Goal: Task Accomplishment & Management: Use online tool/utility

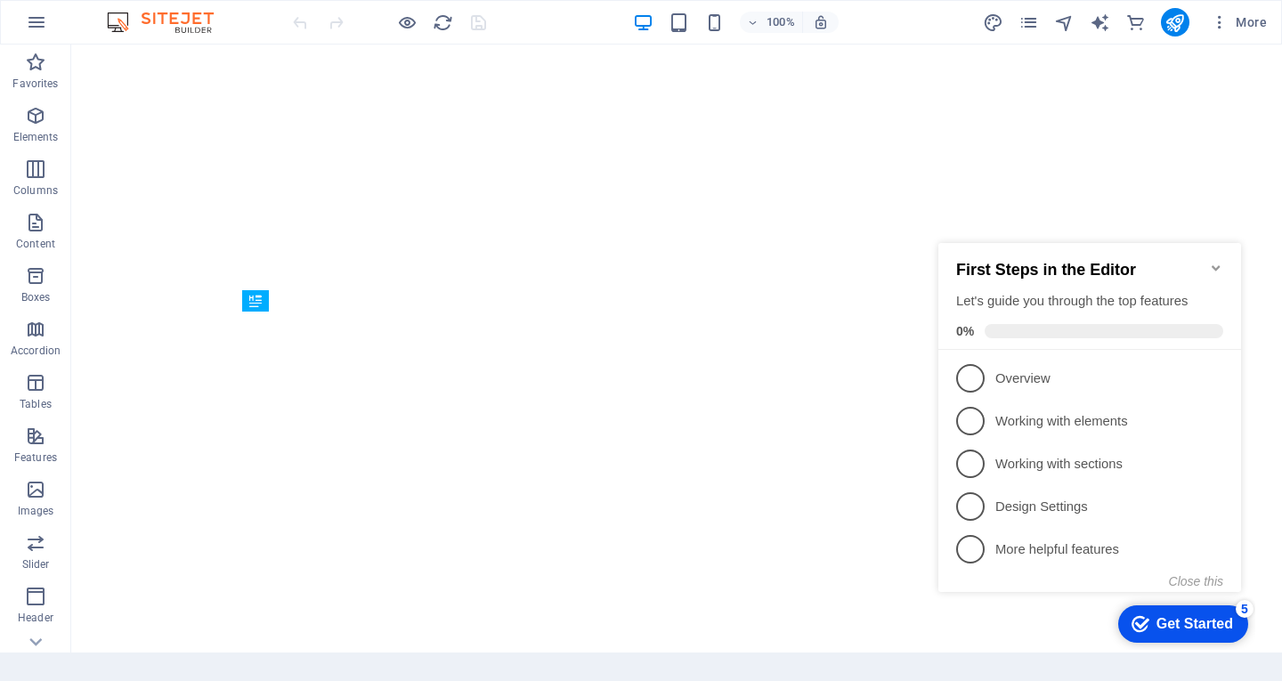
click at [1224, 259] on div "First Steps in the Editor Let's guide you through the top features 0%" at bounding box center [1090, 296] width 303 height 107
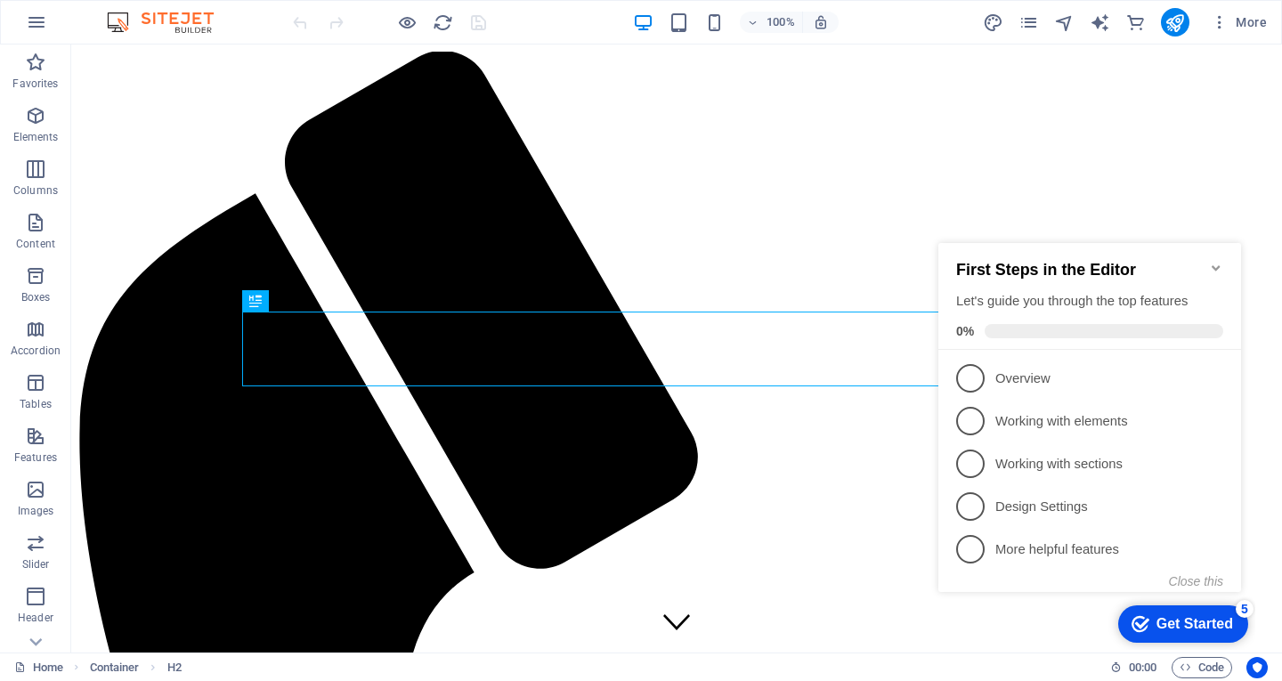
scroll to position [402, 0]
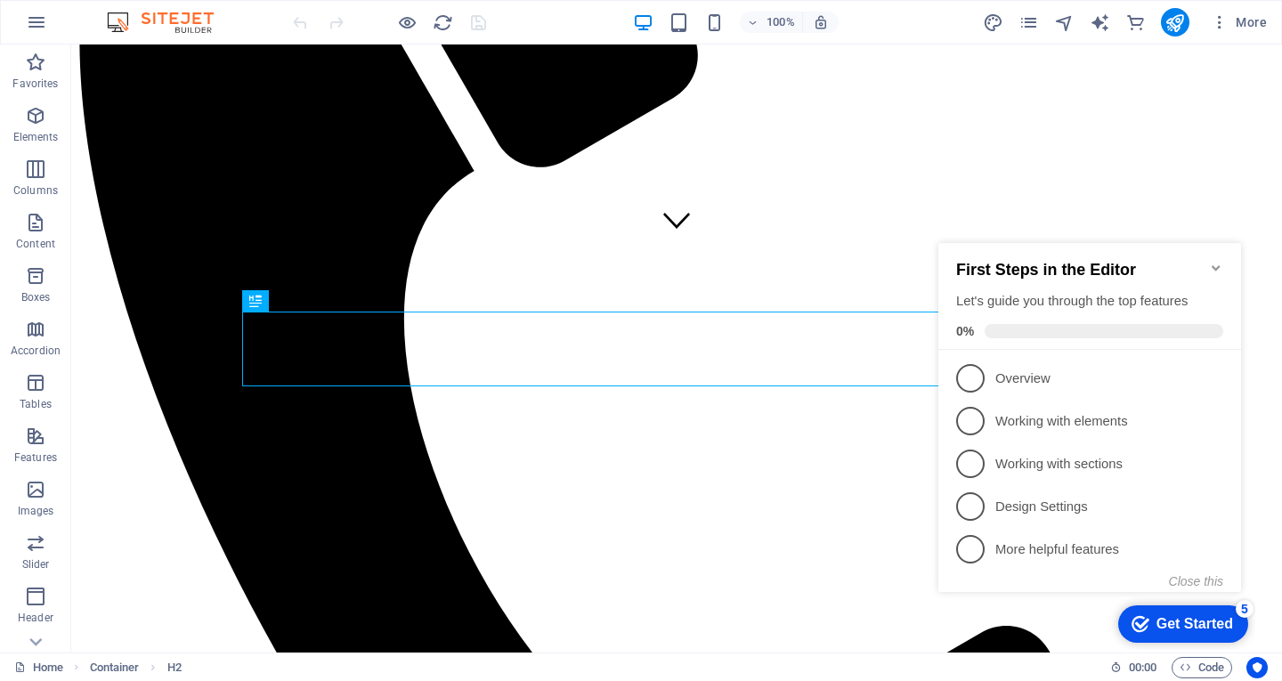
click at [1218, 265] on icon "Minimize checklist" at bounding box center [1216, 267] width 8 height 5
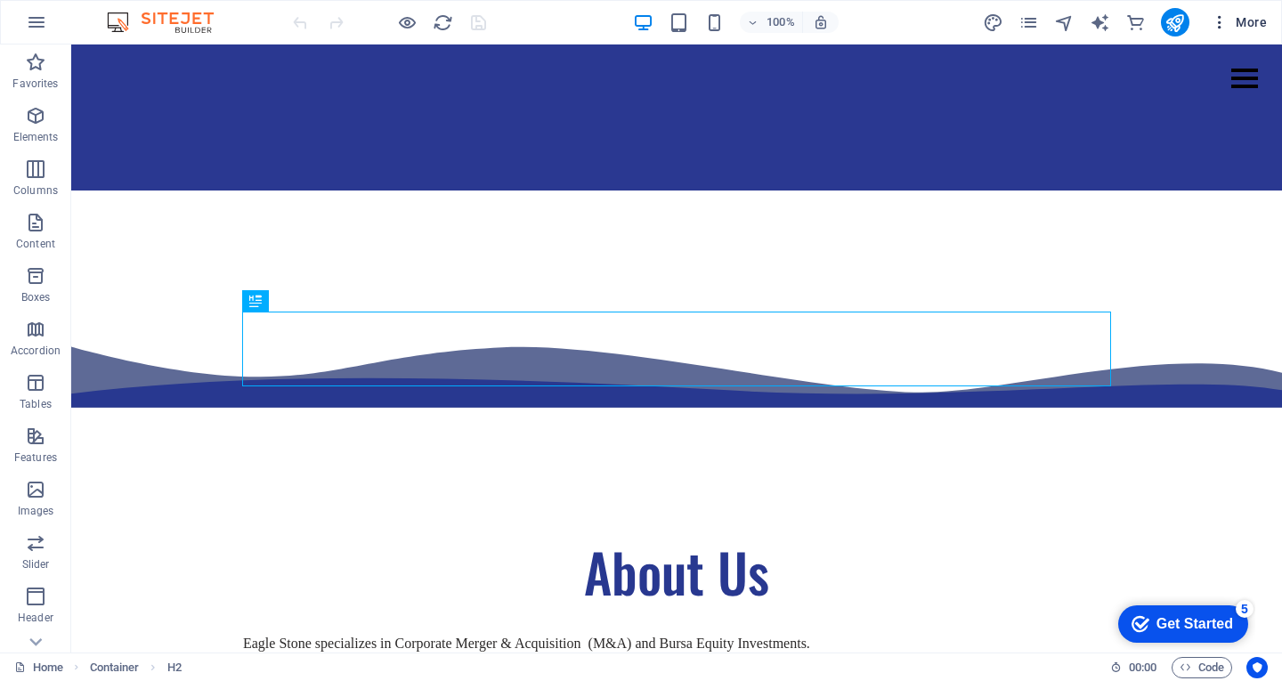
click at [0, 0] on icon "button" at bounding box center [0, 0] width 0 height 0
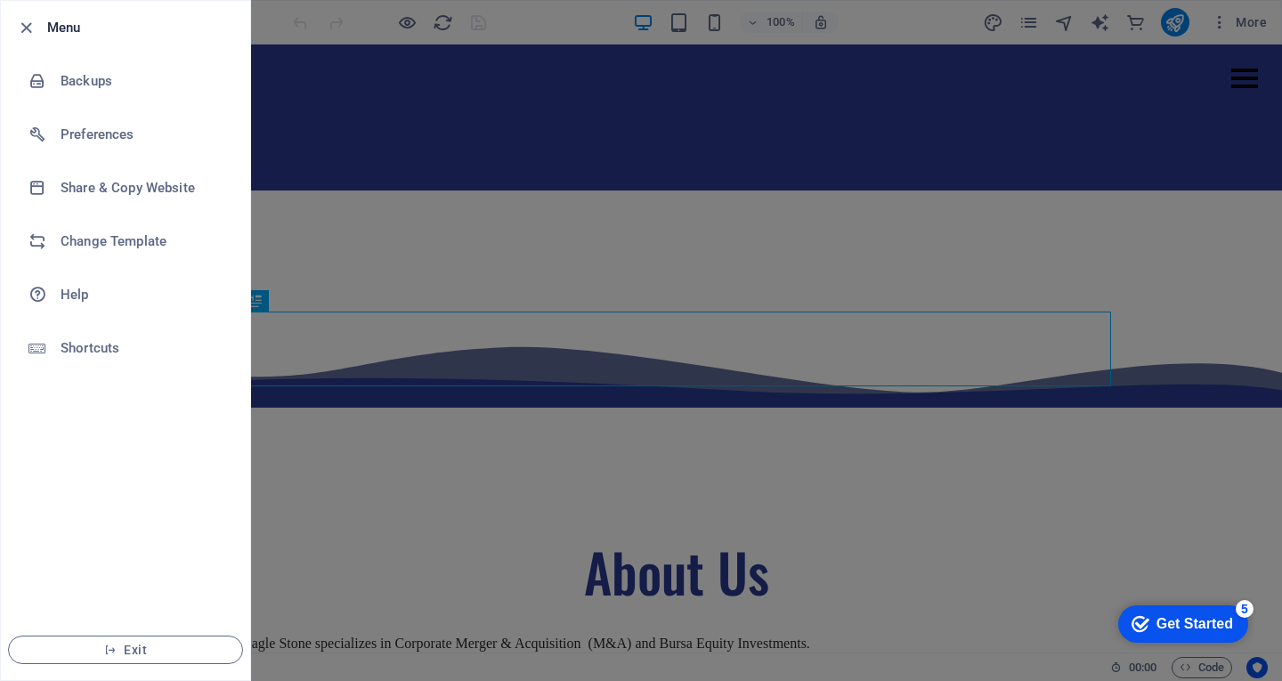
click at [862, 145] on div at bounding box center [641, 340] width 1282 height 681
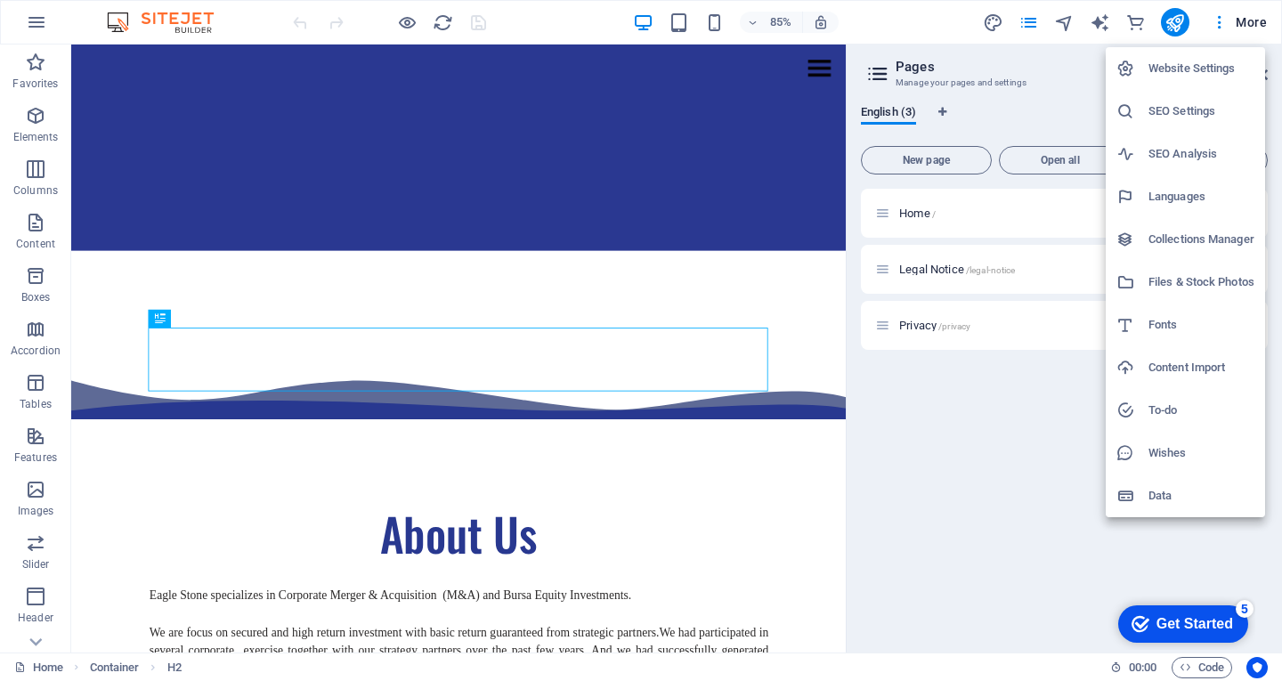
click at [975, 608] on div at bounding box center [641, 340] width 1282 height 681
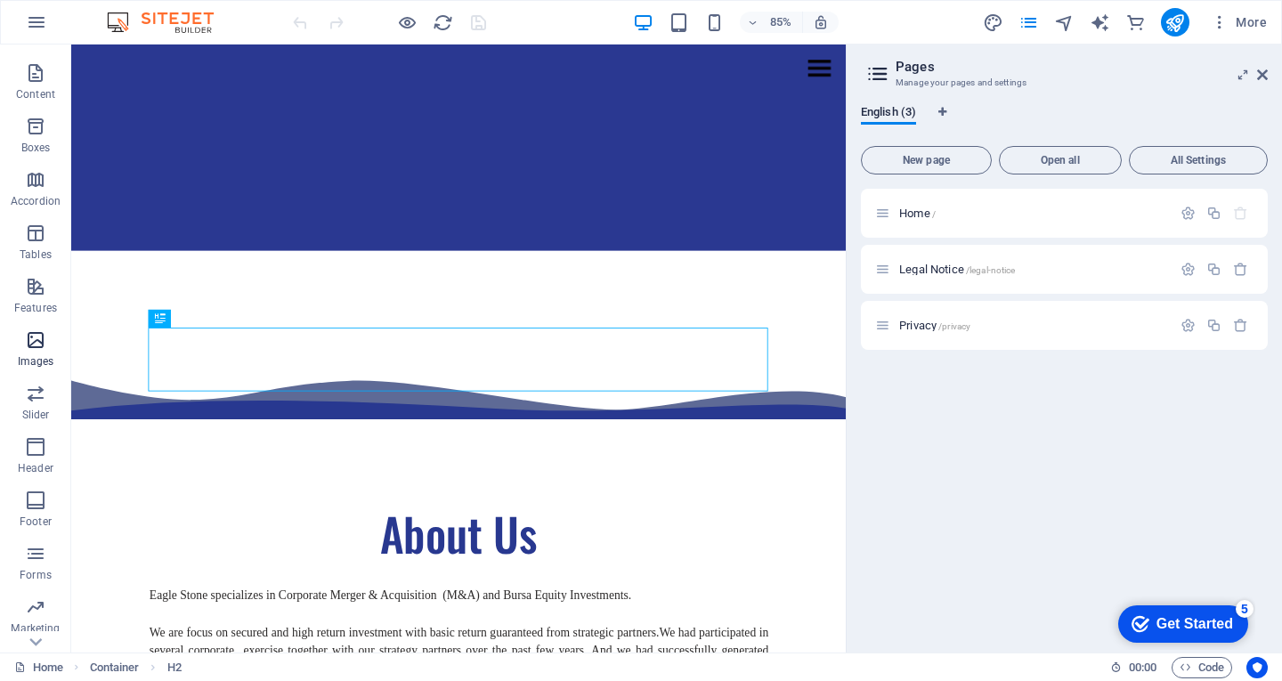
scroll to position [247, 0]
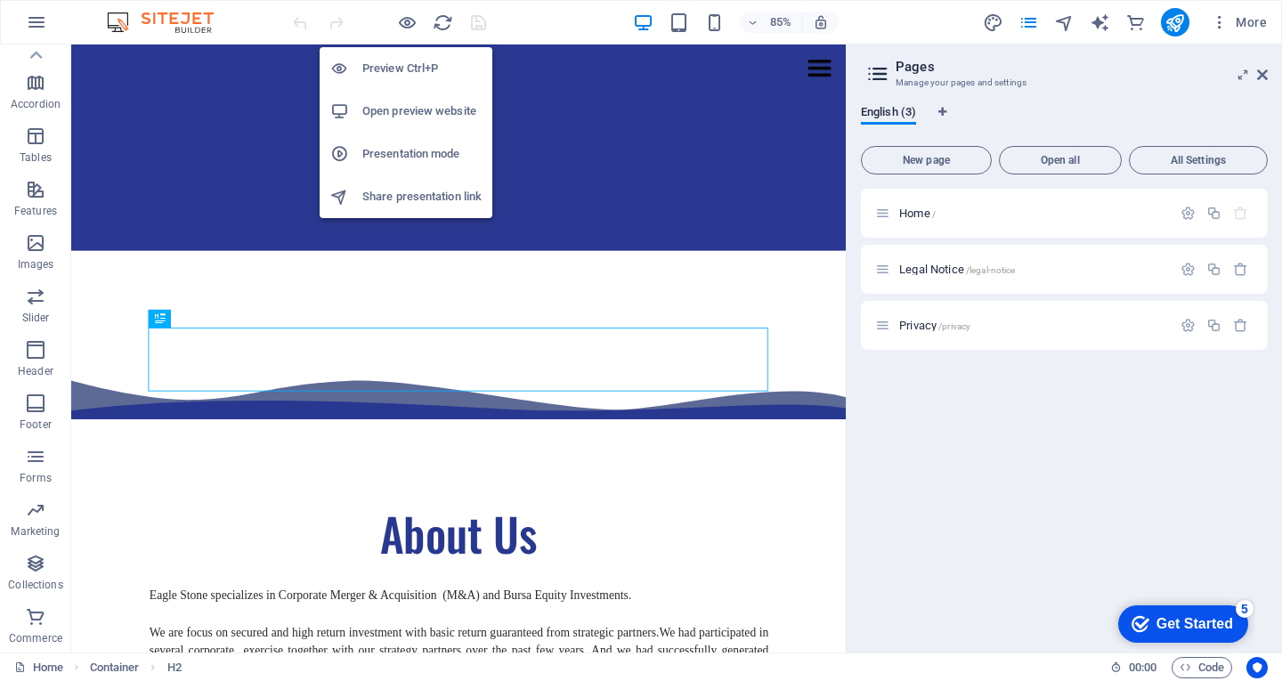
click at [419, 162] on h6 "Presentation mode" at bounding box center [421, 153] width 119 height 21
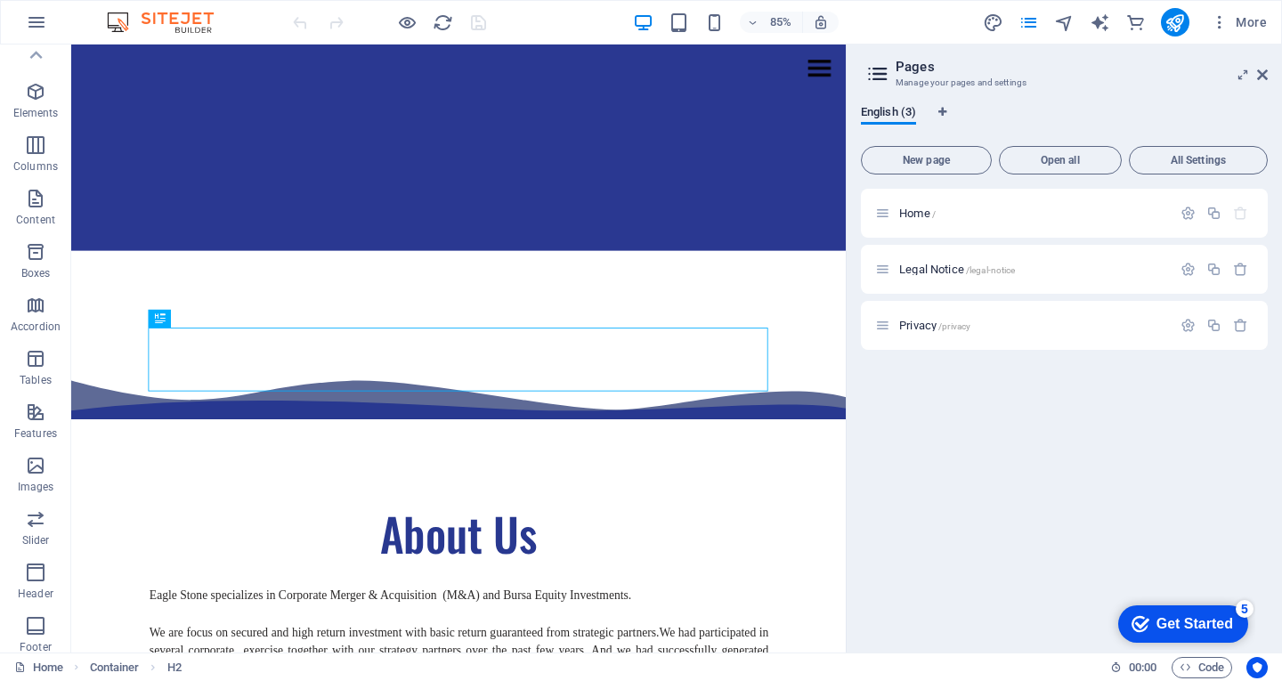
scroll to position [0, 0]
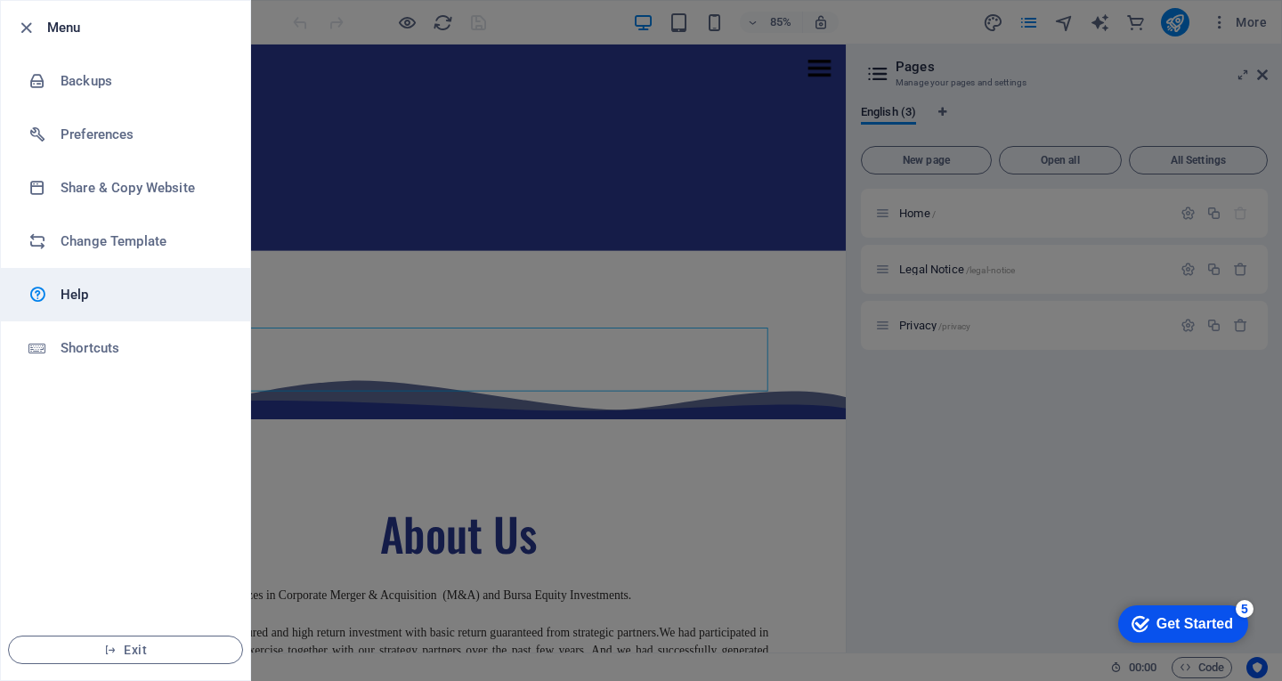
click at [109, 306] on link "Help" at bounding box center [125, 294] width 249 height 53
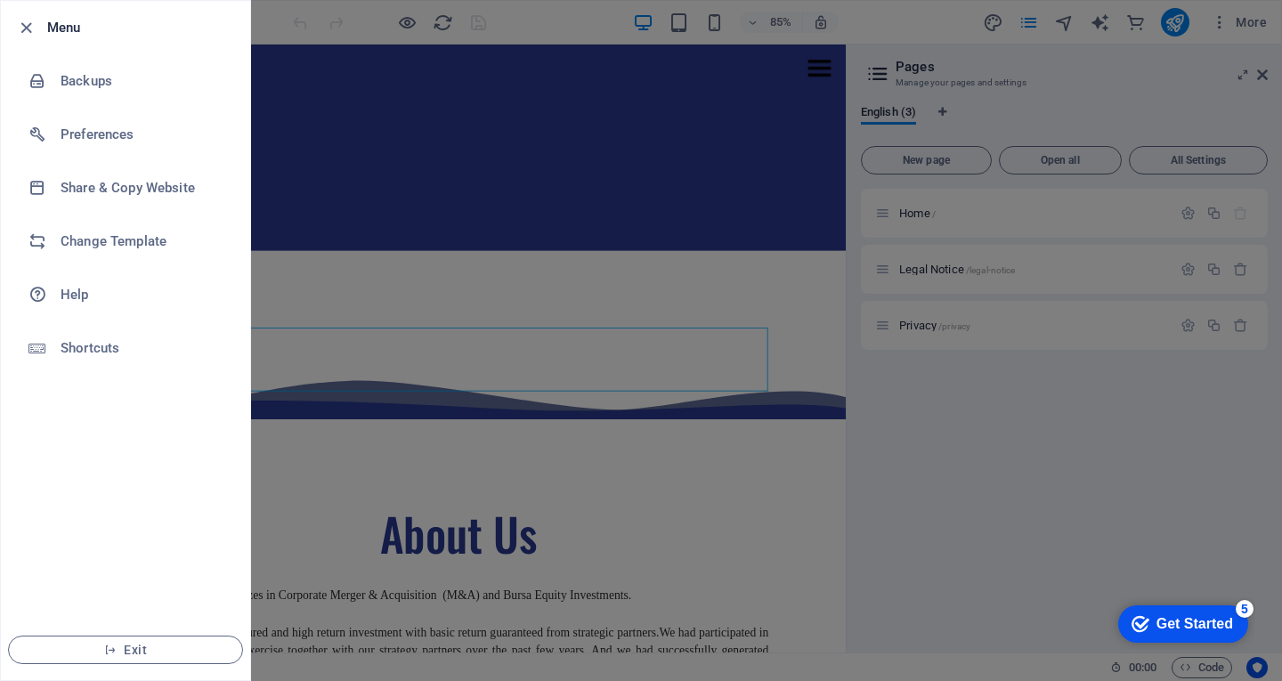
click at [948, 501] on div at bounding box center [641, 340] width 1282 height 681
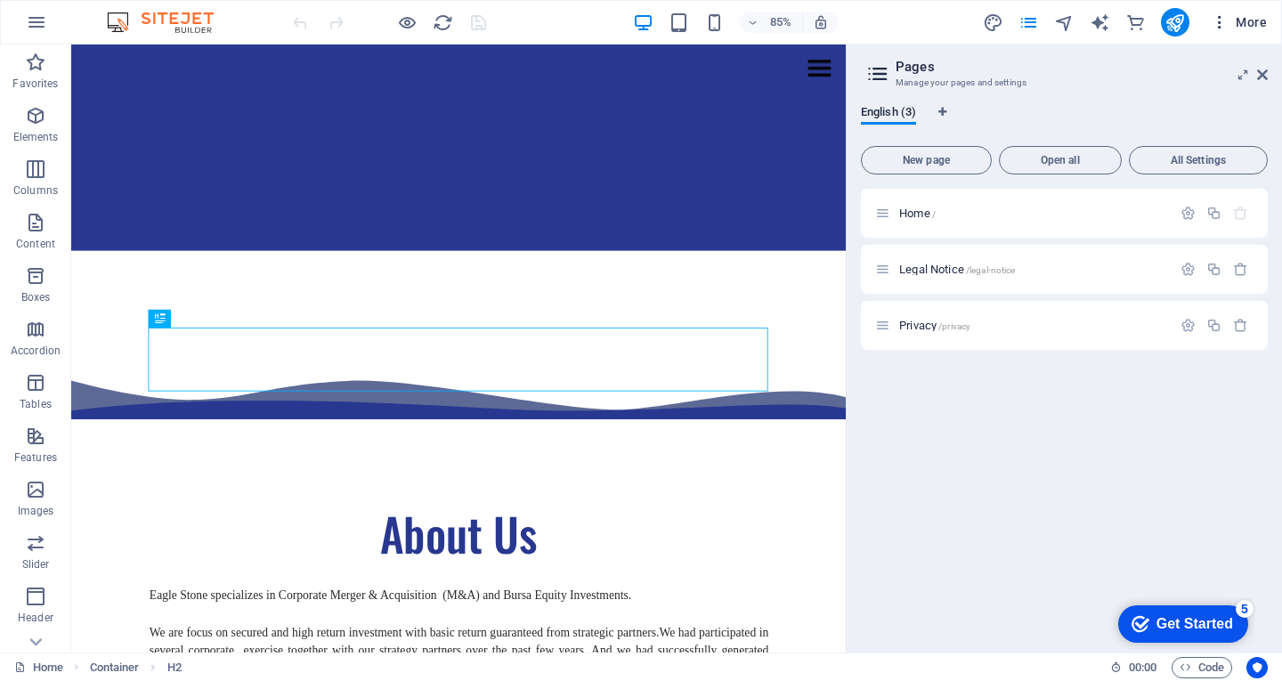
click at [0, 0] on icon "button" at bounding box center [0, 0] width 0 height 0
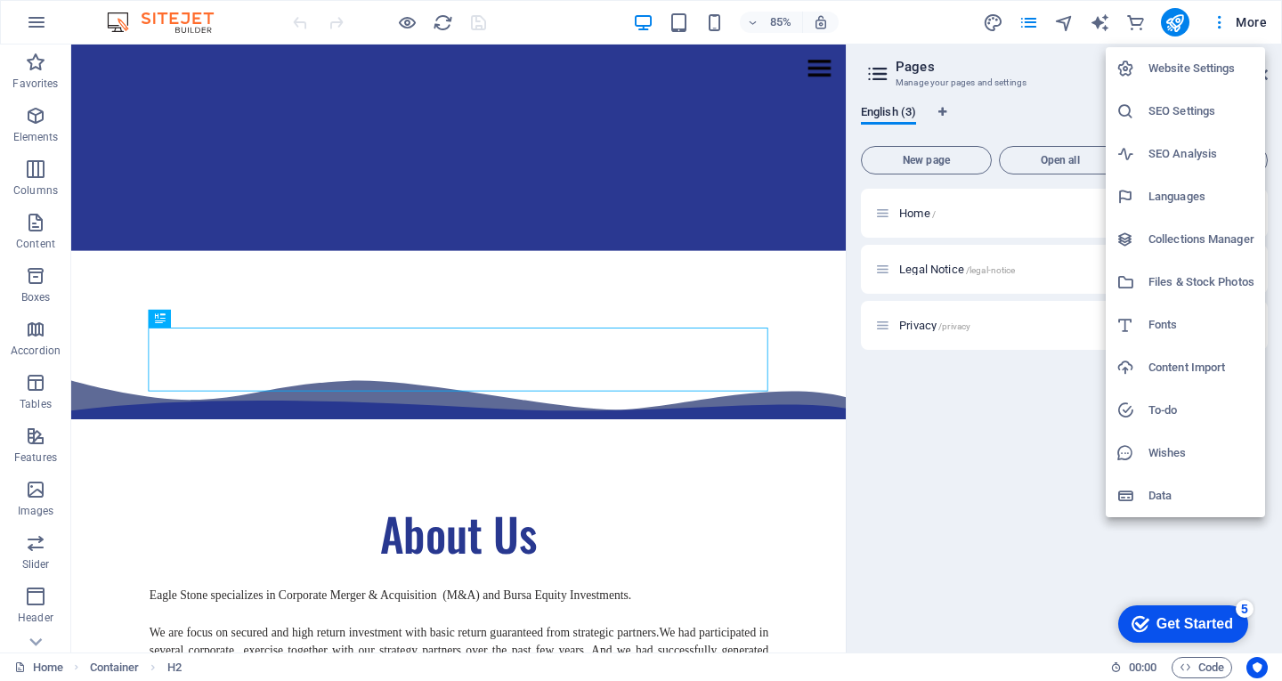
click at [940, 541] on div at bounding box center [641, 340] width 1282 height 681
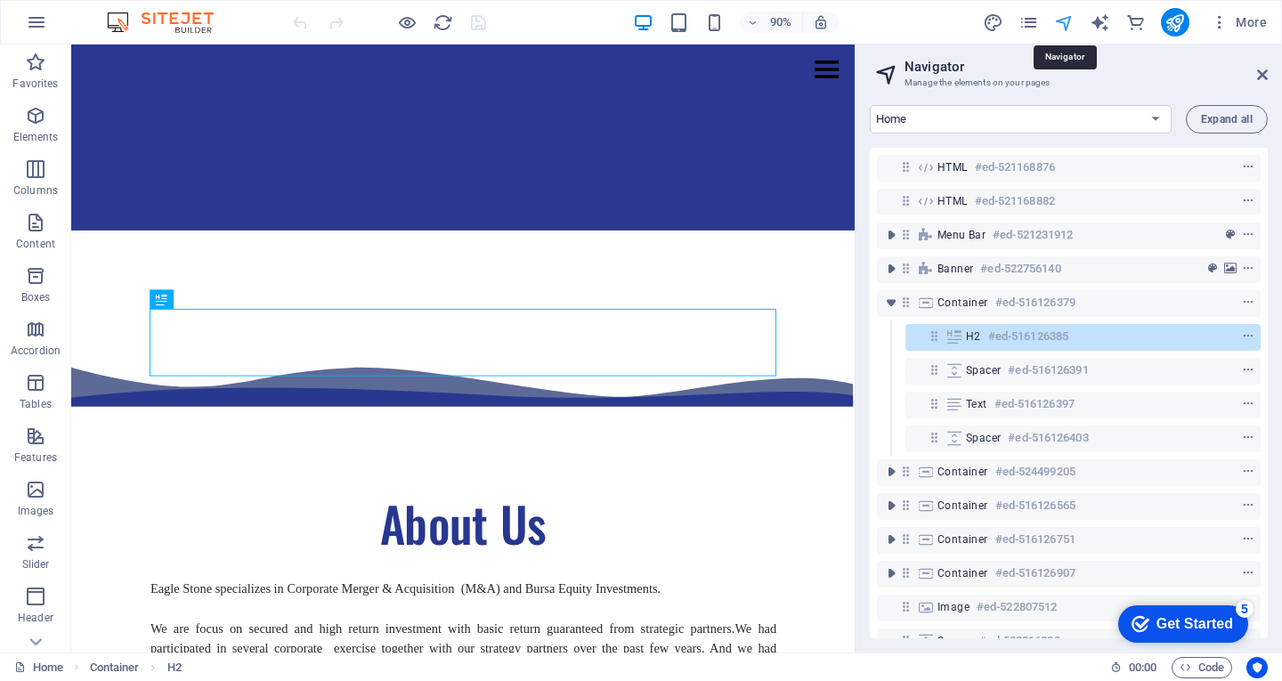
click at [0, 0] on icon "button" at bounding box center [0, 0] width 0 height 0
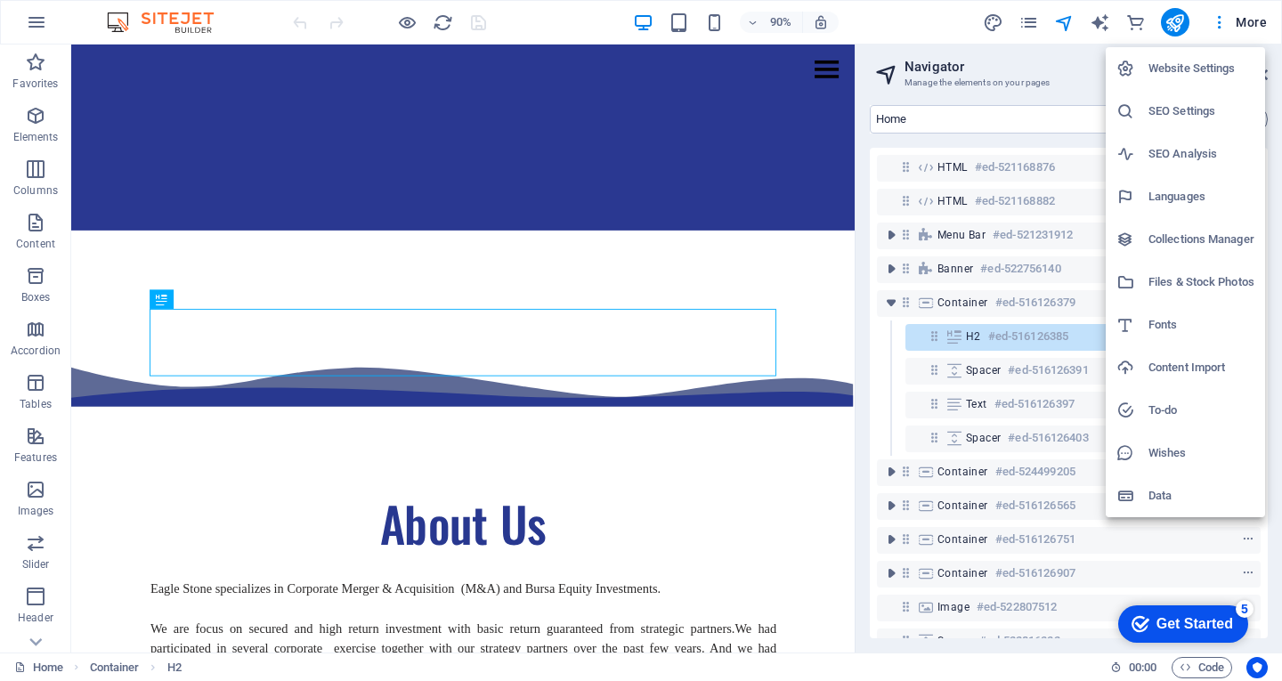
click at [1200, 84] on li "Website Settings" at bounding box center [1185, 68] width 159 height 43
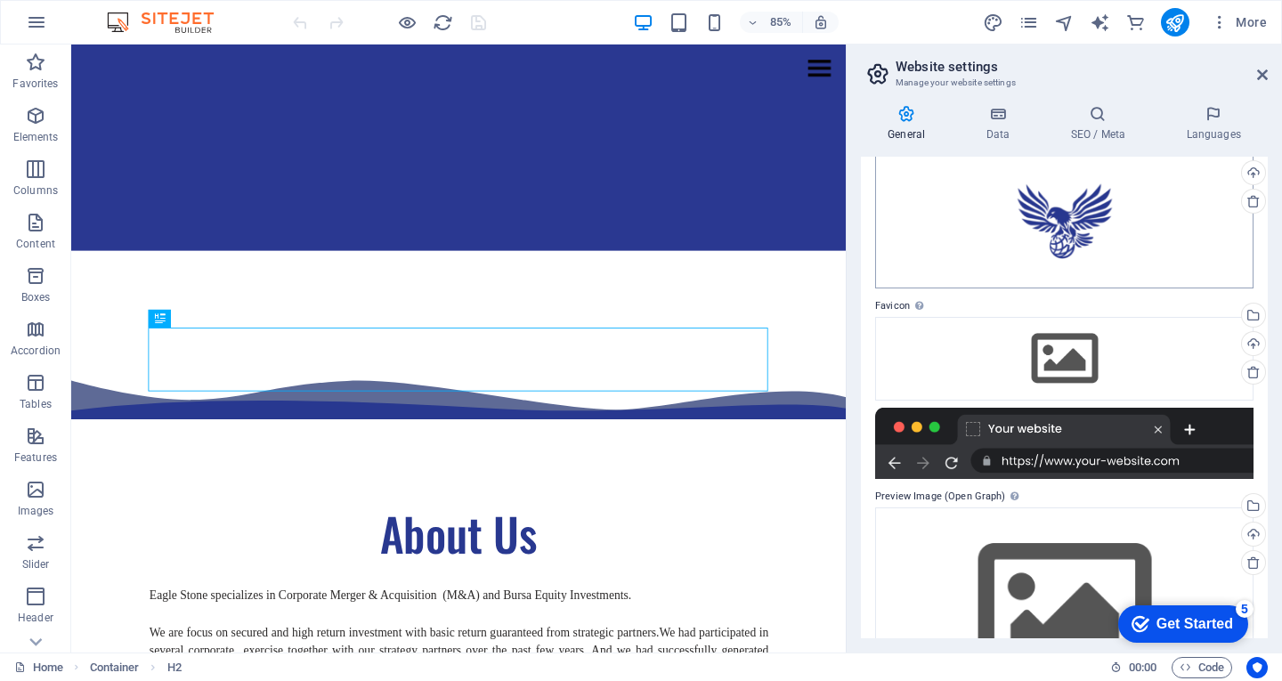
scroll to position [183, 0]
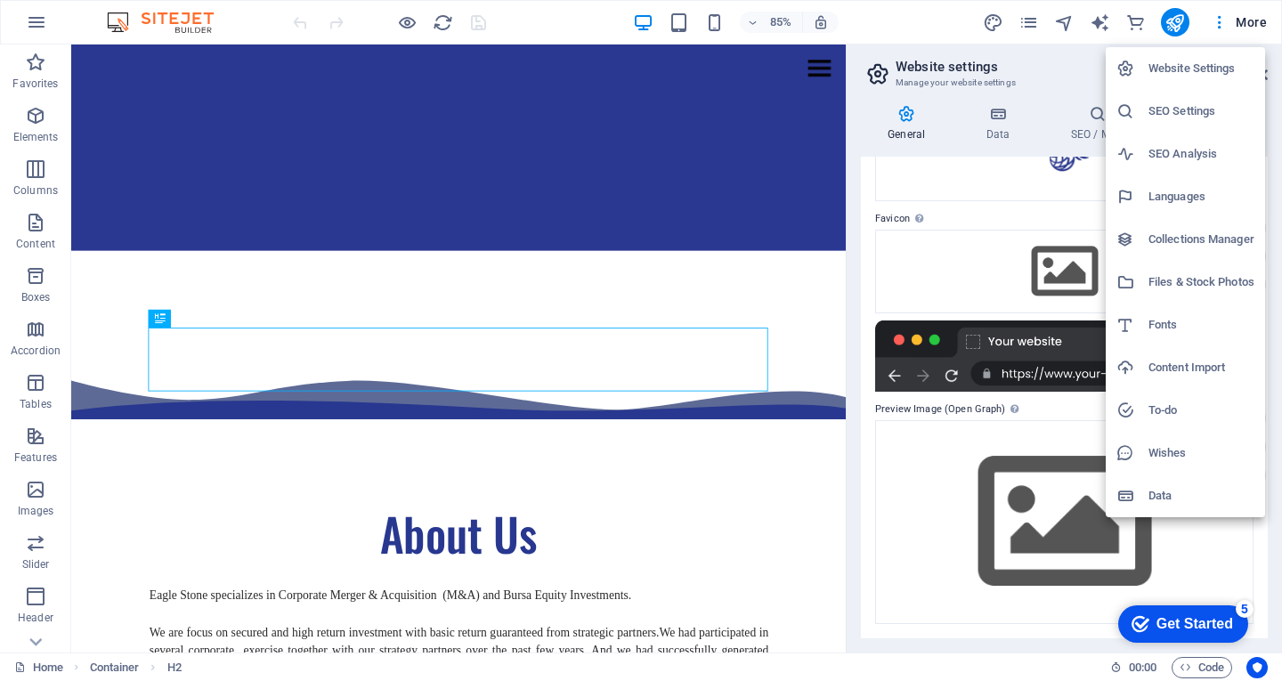
click at [1177, 420] on h6 "To-do" at bounding box center [1202, 410] width 106 height 21
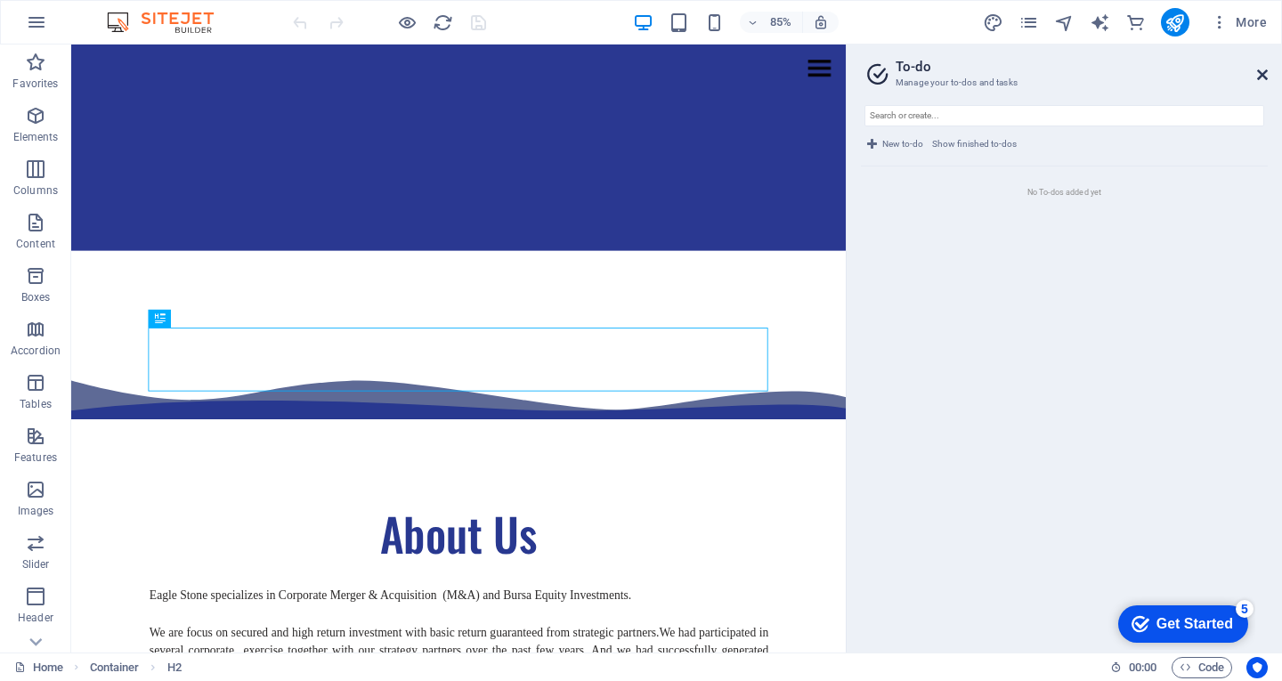
click at [1264, 77] on icon at bounding box center [1262, 75] width 11 height 14
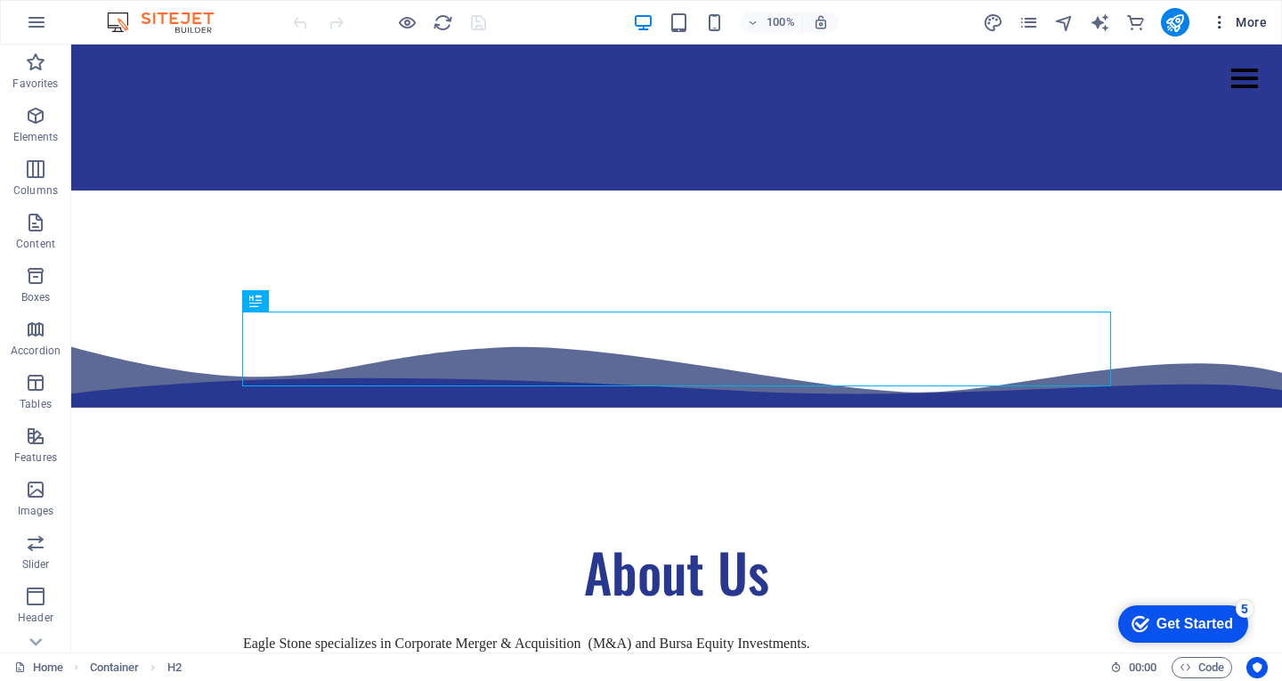
click at [0, 0] on icon "button" at bounding box center [0, 0] width 0 height 0
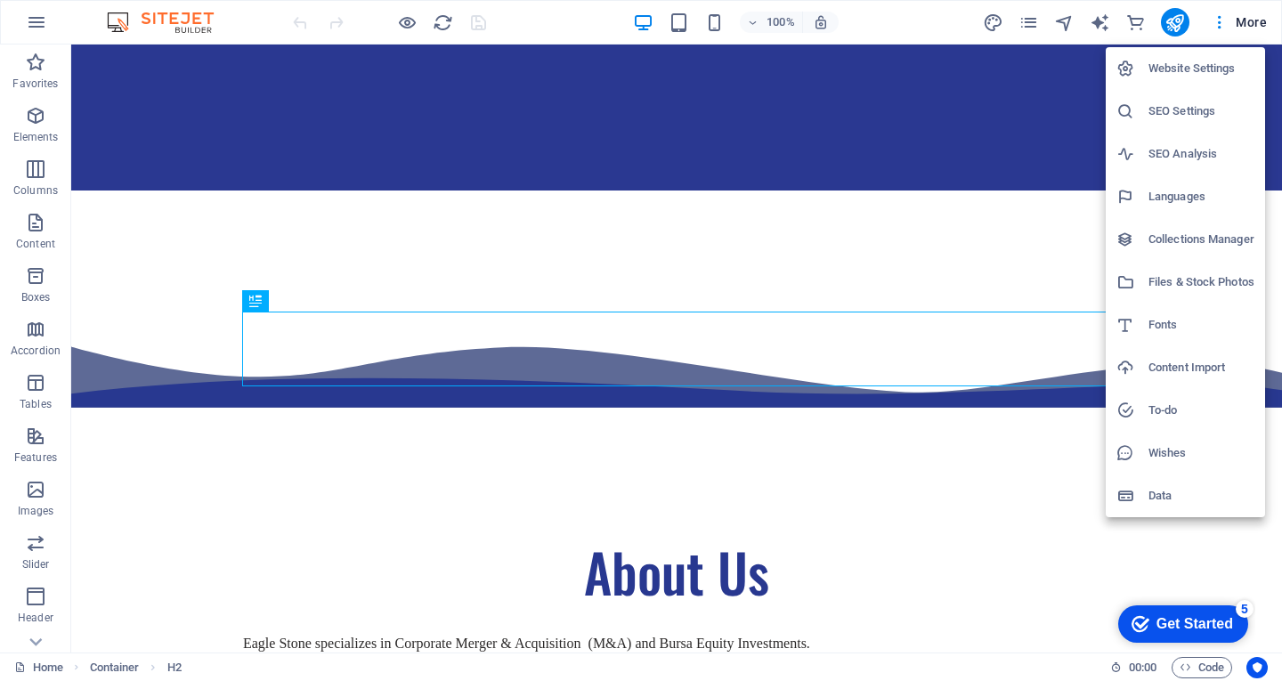
click at [1242, 20] on div at bounding box center [641, 340] width 1282 height 681
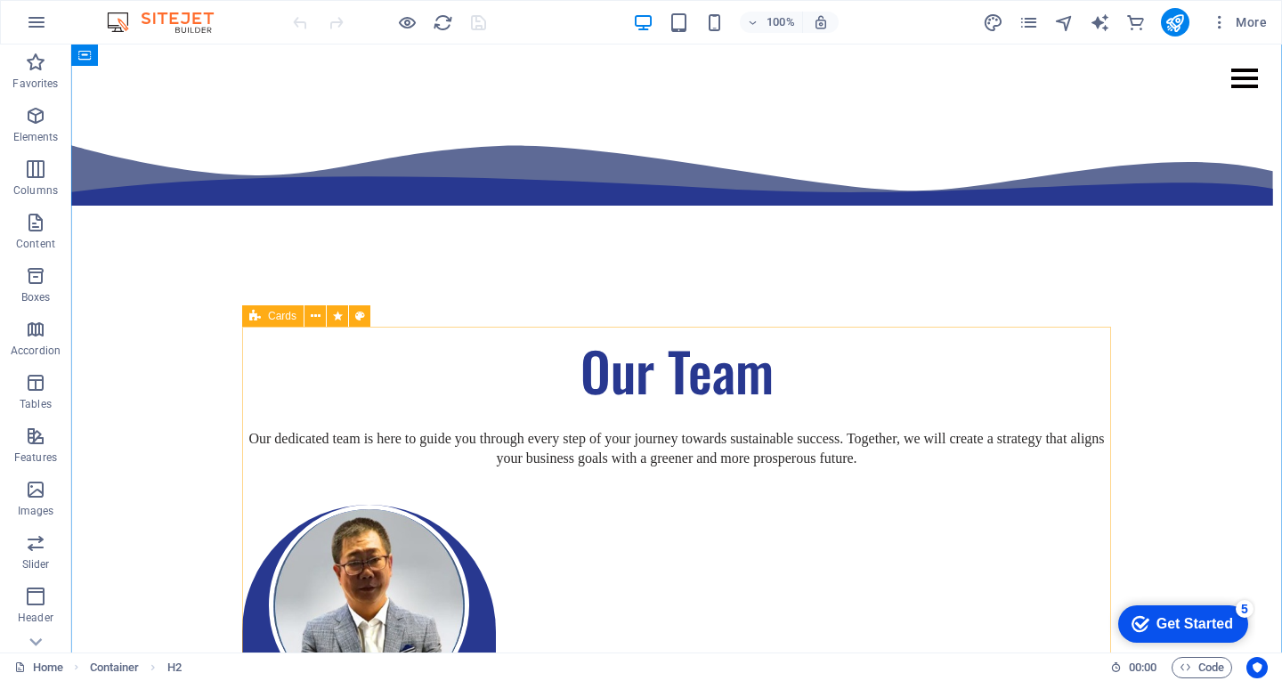
scroll to position [1950, 0]
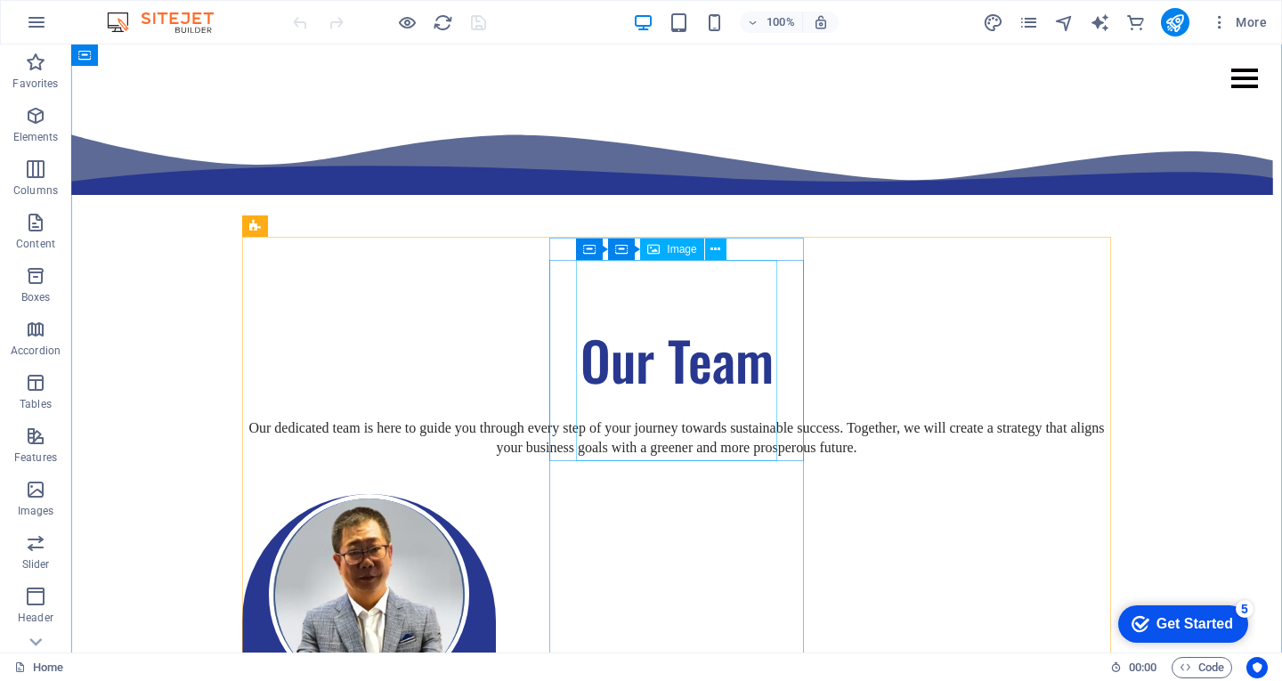
click at [469, 494] on figure at bounding box center [369, 594] width 200 height 200
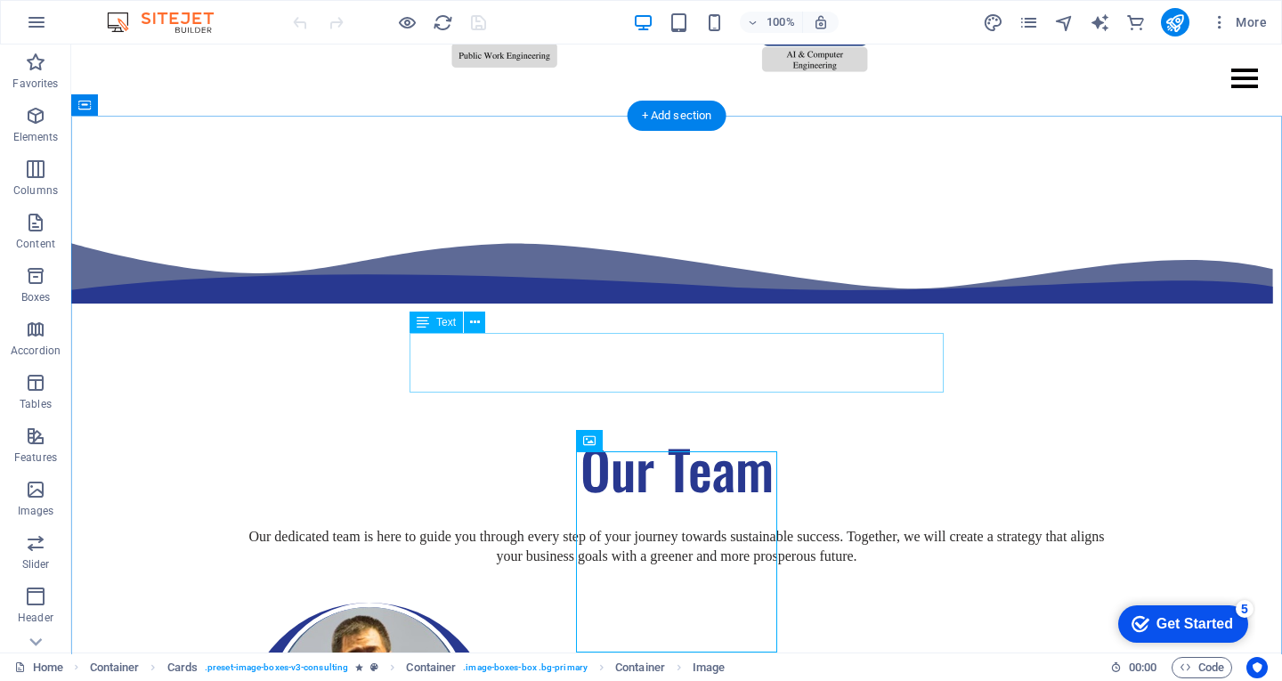
scroll to position [1759, 0]
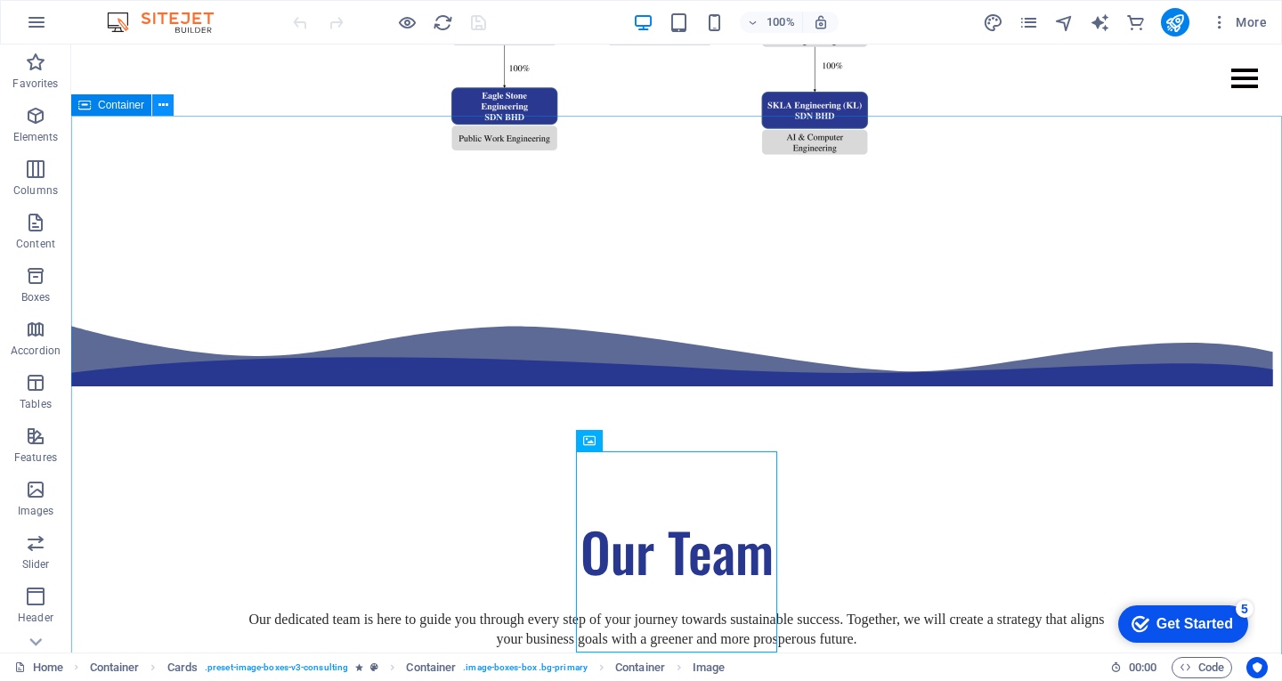
click at [157, 108] on button at bounding box center [162, 104] width 21 height 21
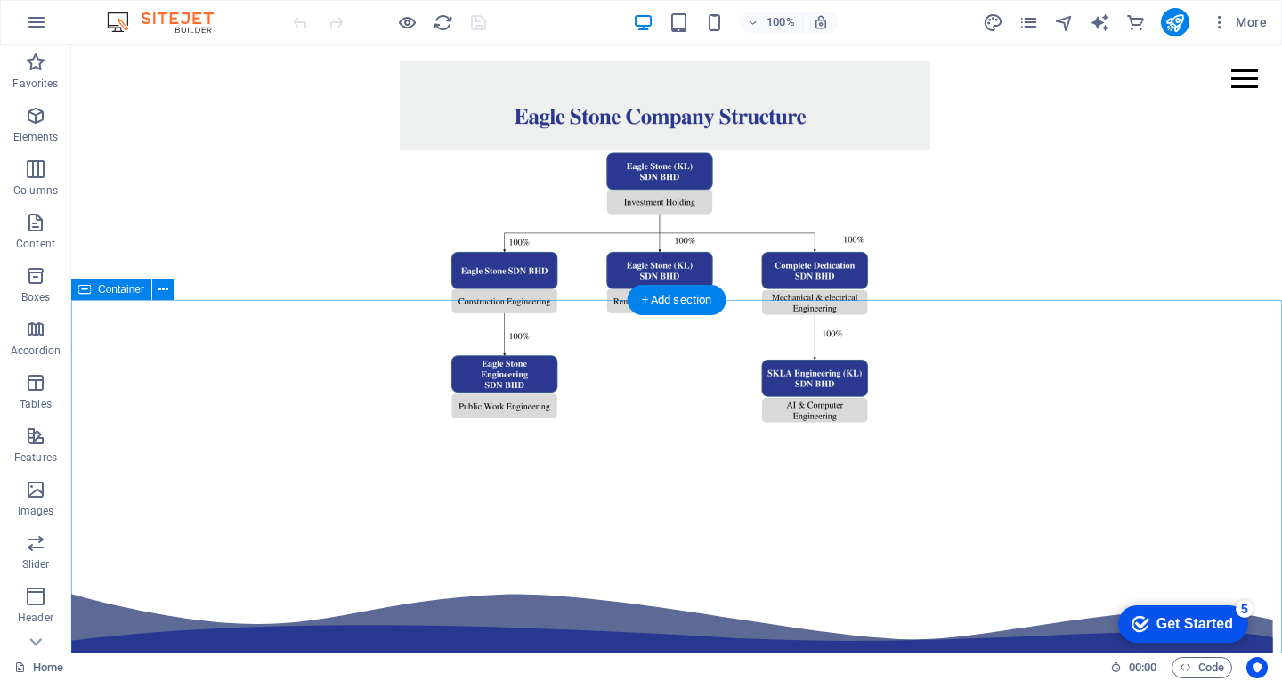
scroll to position [1574, 0]
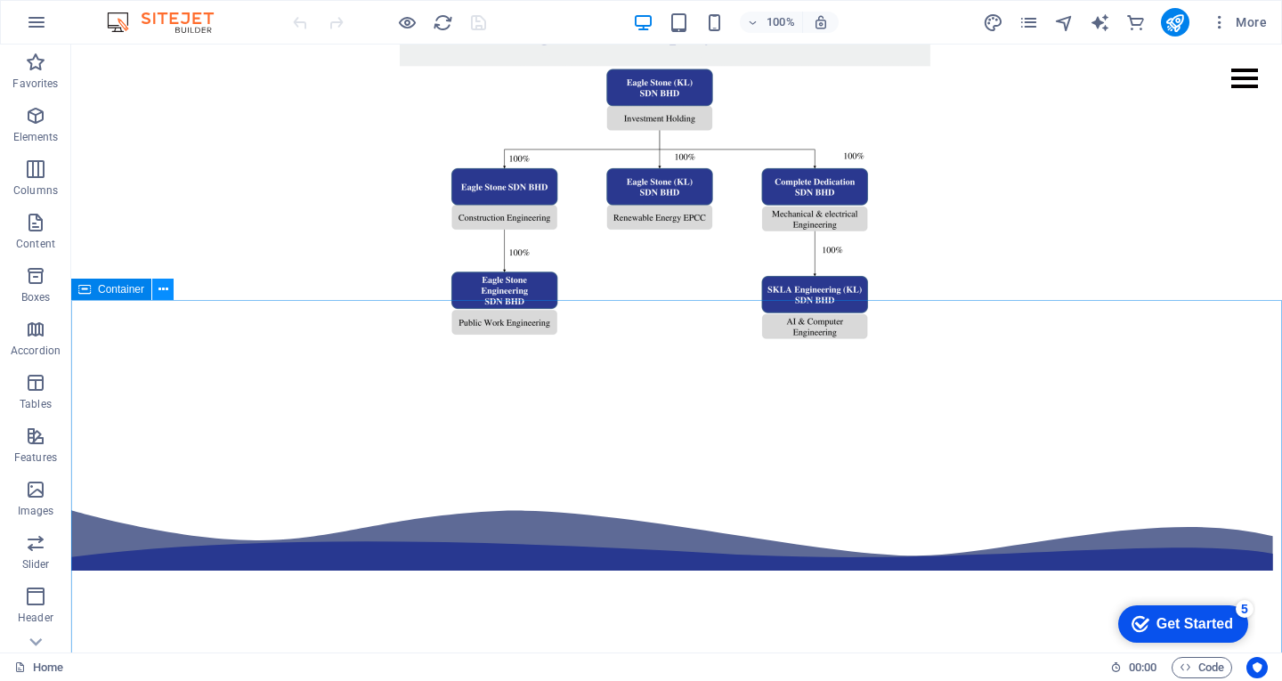
click at [165, 284] on icon at bounding box center [164, 290] width 10 height 19
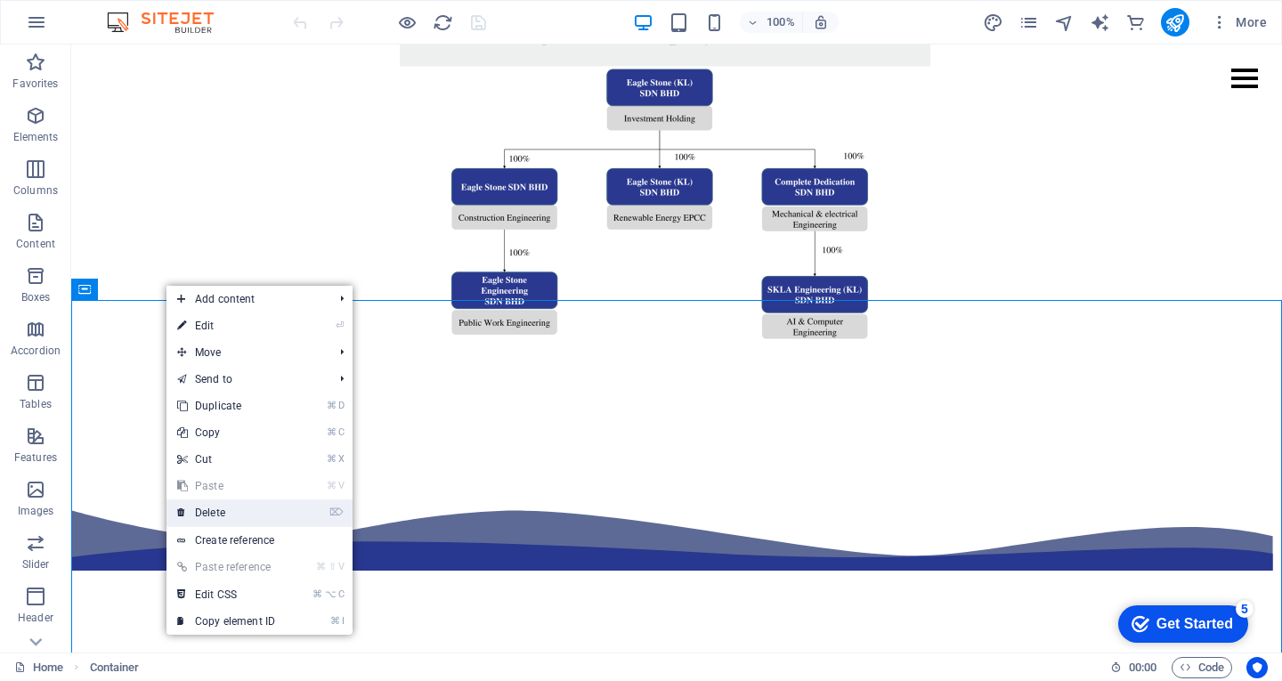
click at [262, 508] on link "⌦ Delete" at bounding box center [226, 513] width 119 height 27
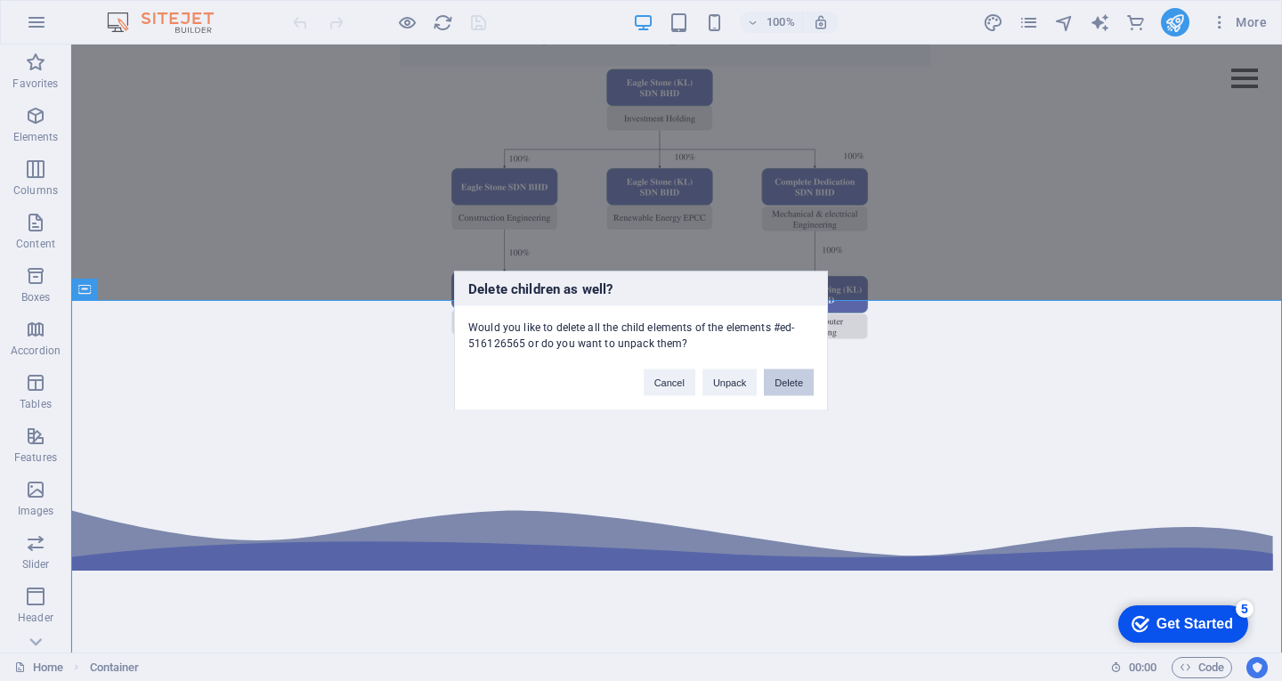
click at [797, 382] on button "Delete" at bounding box center [789, 382] width 50 height 27
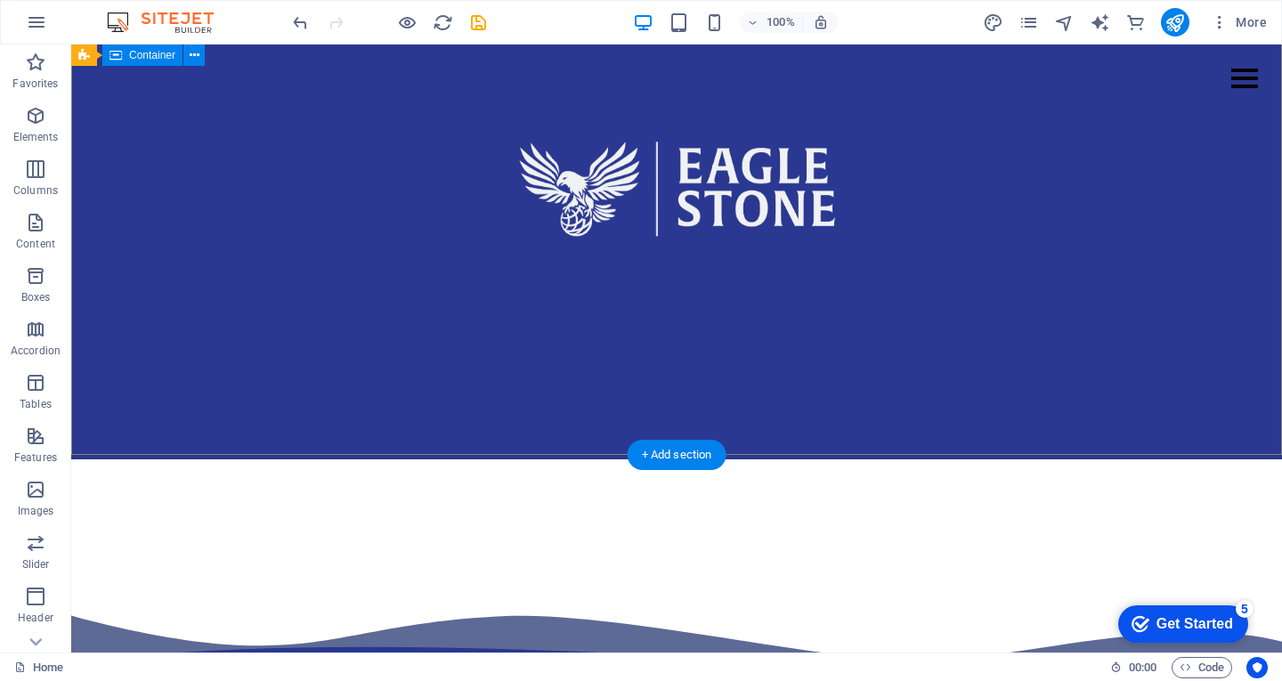
scroll to position [127, 0]
